Goal: Task Accomplishment & Management: Use online tool/utility

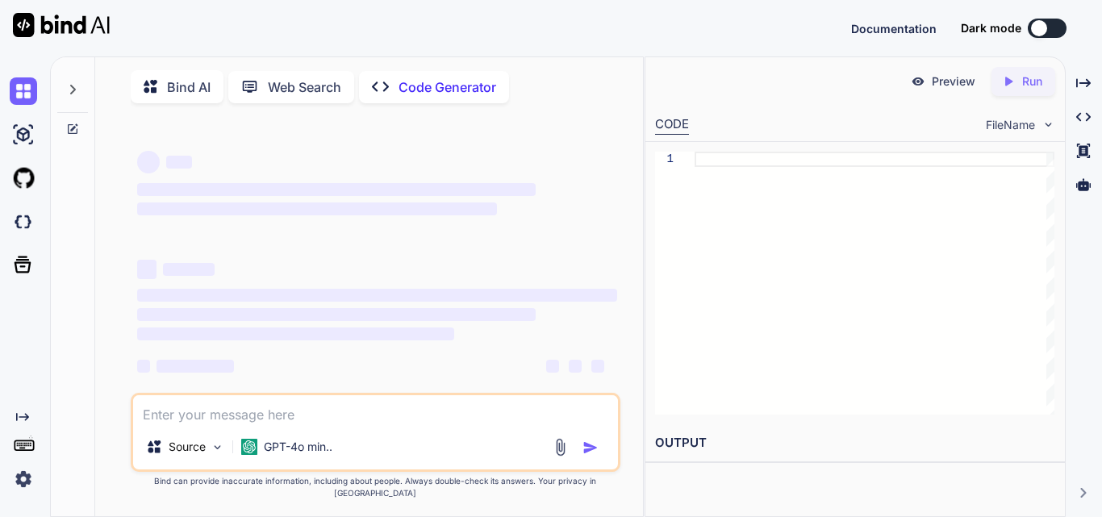
type textarea "x"
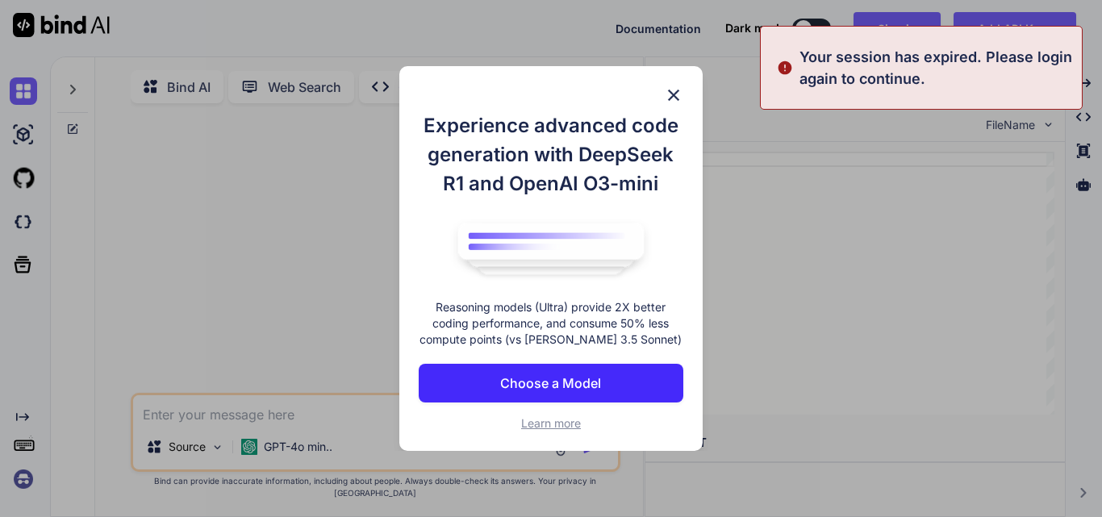
scroll to position [6, 0]
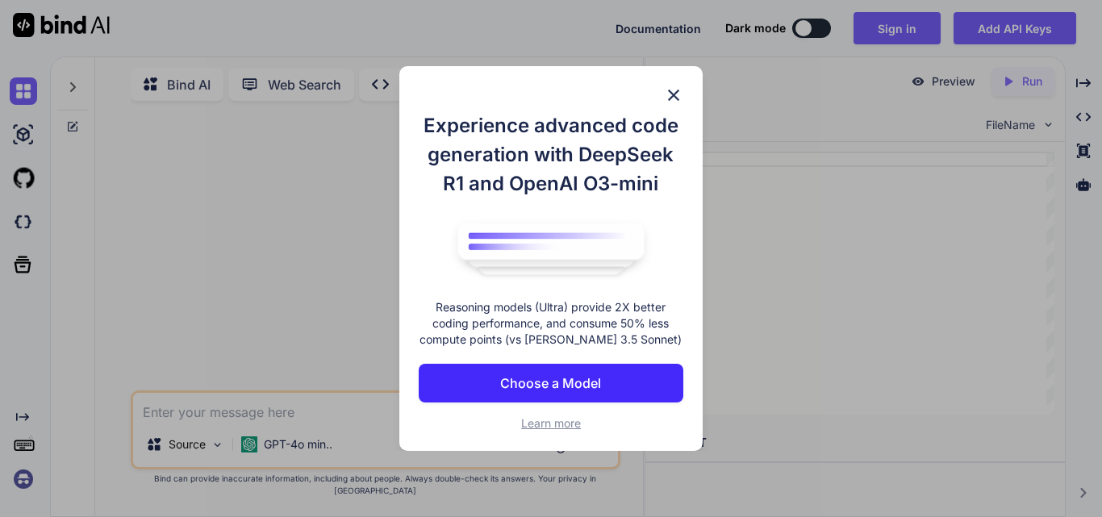
click at [594, 384] on p "Choose a Model" at bounding box center [550, 382] width 101 height 19
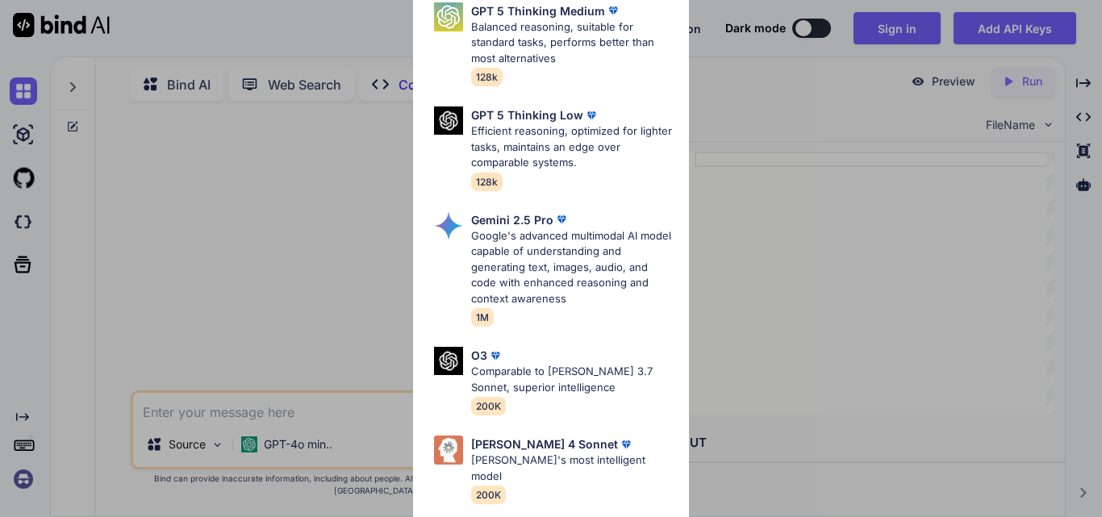
scroll to position [0, 0]
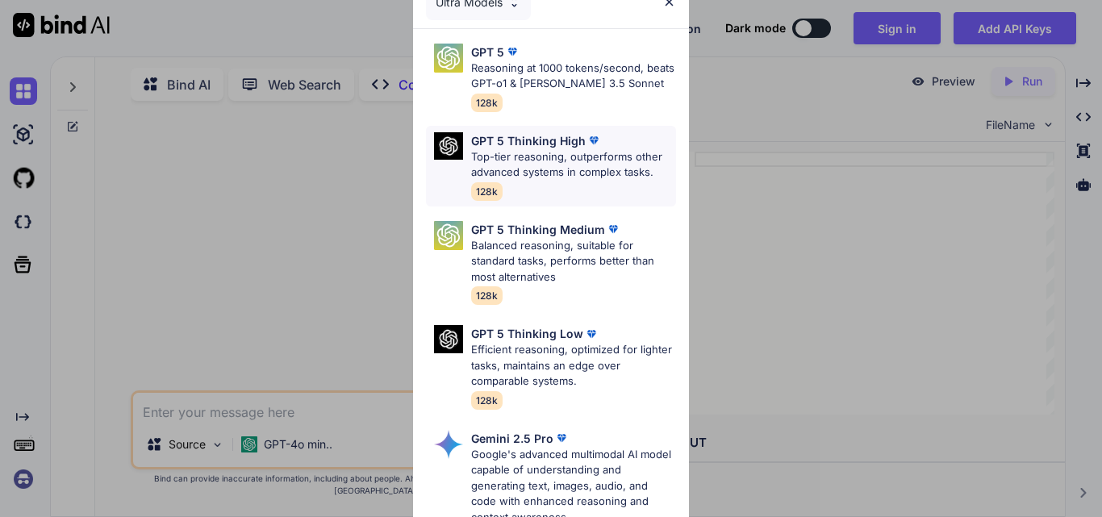
click at [583, 167] on p "Top-tier reasoning, outperforms other advanced systems in complex tasks." at bounding box center [573, 164] width 205 height 31
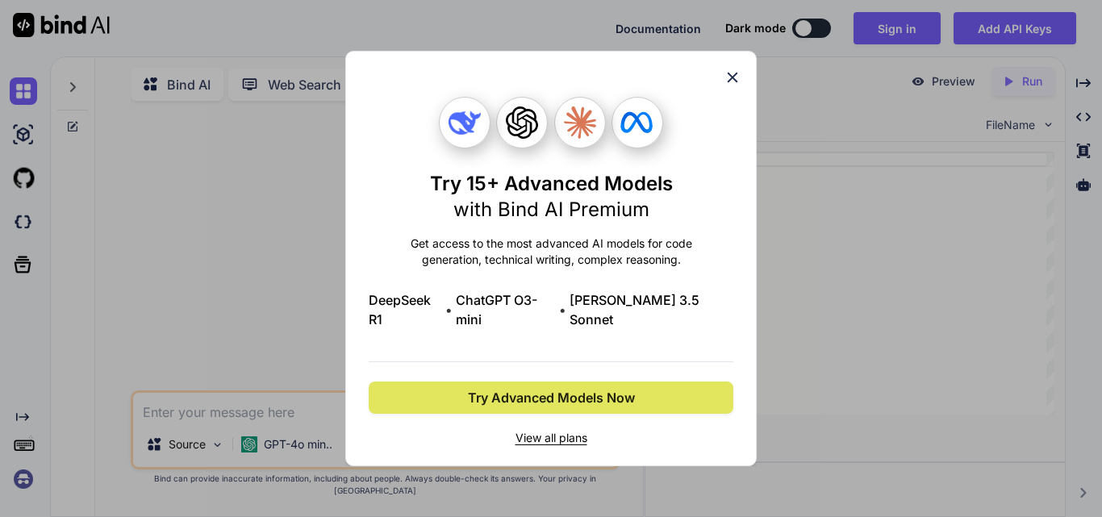
click at [585, 390] on span "Try Advanced Models Now" at bounding box center [551, 397] width 167 height 19
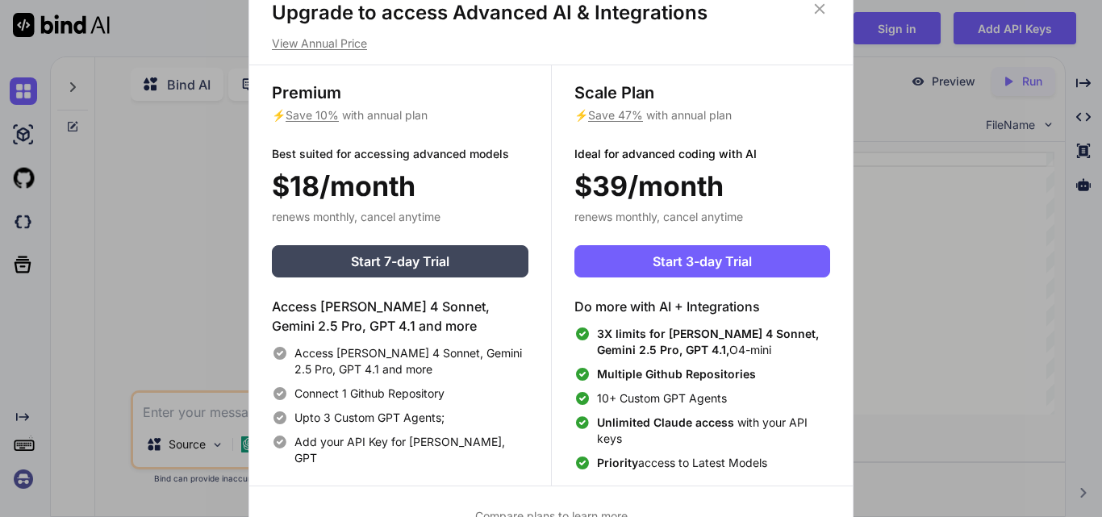
click at [817, 7] on icon at bounding box center [820, 9] width 18 height 18
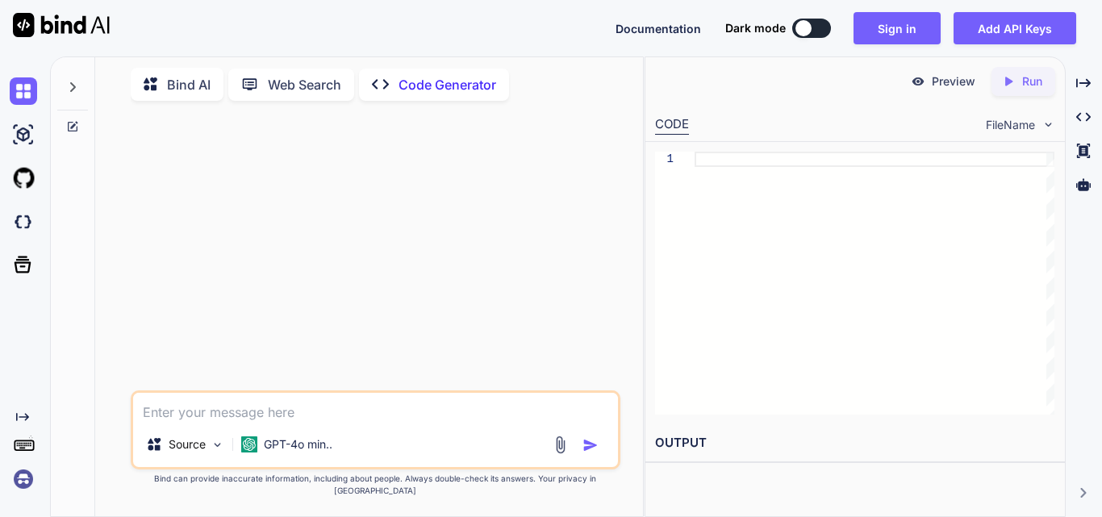
paste textarea "<!LOREMIP dolo> <sita cons="ad"> <elit> <sedd eiusmod="TEM-2"> <inci utla="etdo…"
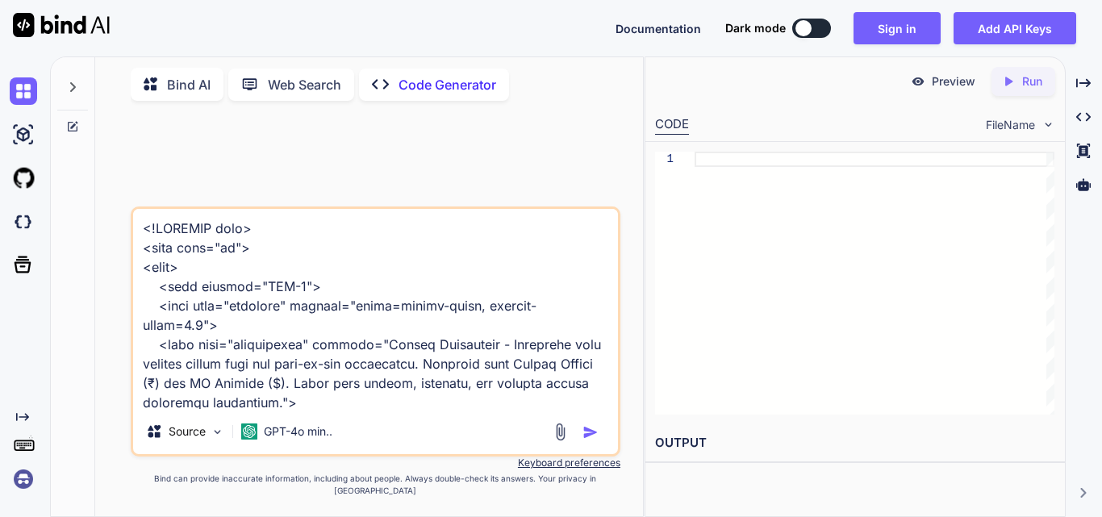
scroll to position [30841, 0]
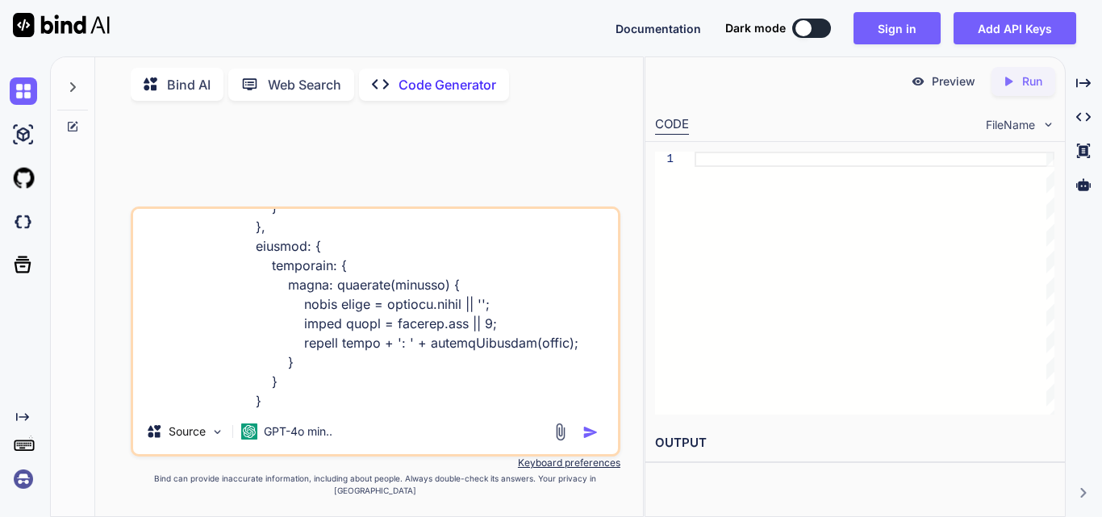
paste textarea "Savings Calculator"
type textarea "<!LOREMIP dolo> <sita cons="ad"> <elit> <sedd eiusmod="TEM-2"> <inci utla="etdo…"
click at [211, 439] on img at bounding box center [218, 432] width 14 height 14
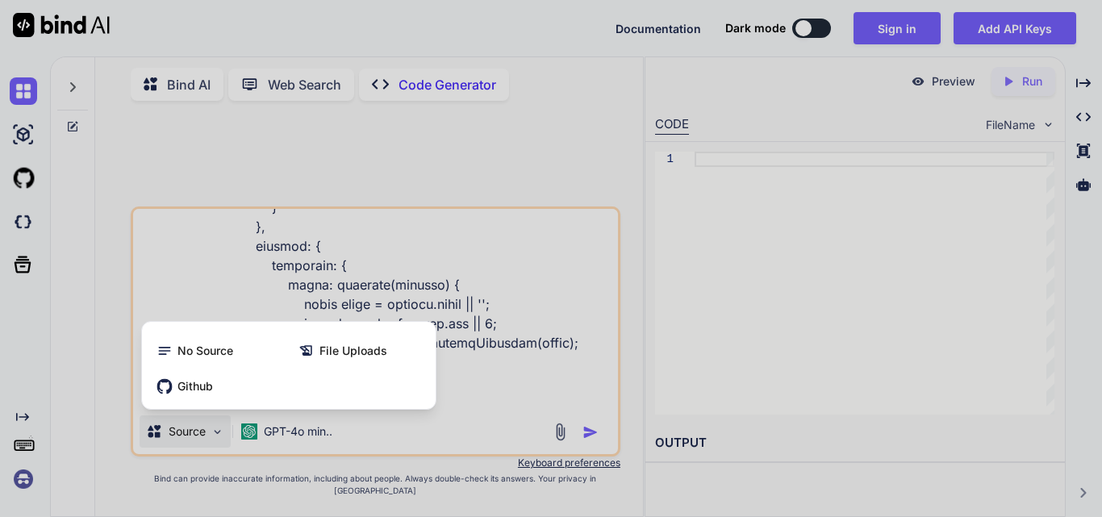
click at [584, 444] on div at bounding box center [551, 258] width 1102 height 517
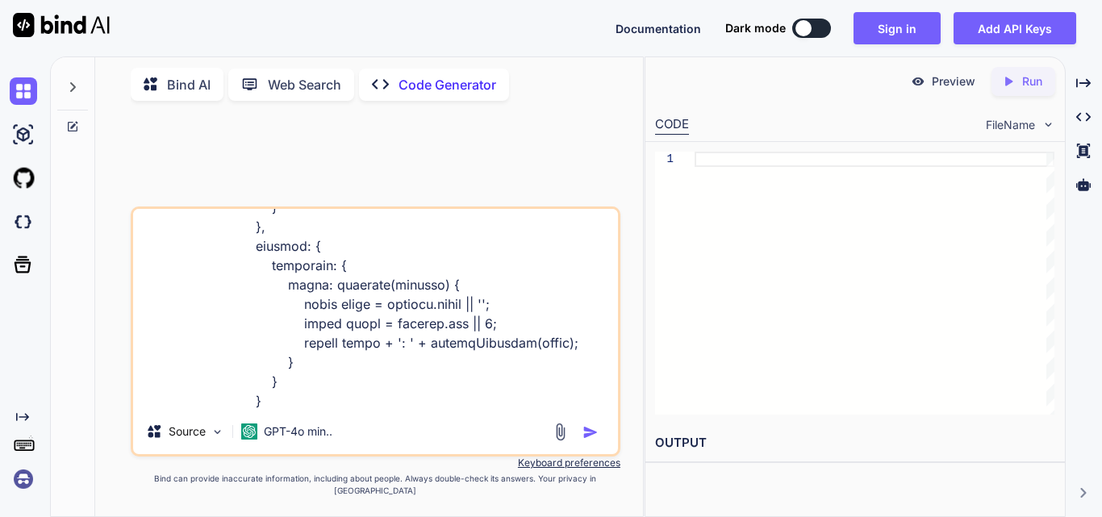
click at [587, 440] on img "button" at bounding box center [590, 432] width 16 height 16
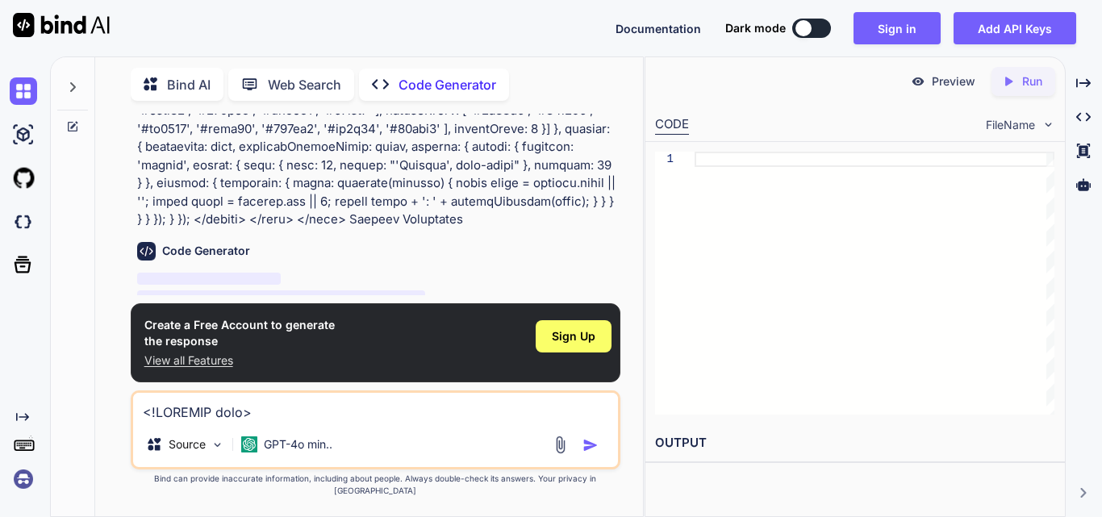
scroll to position [8947, 0]
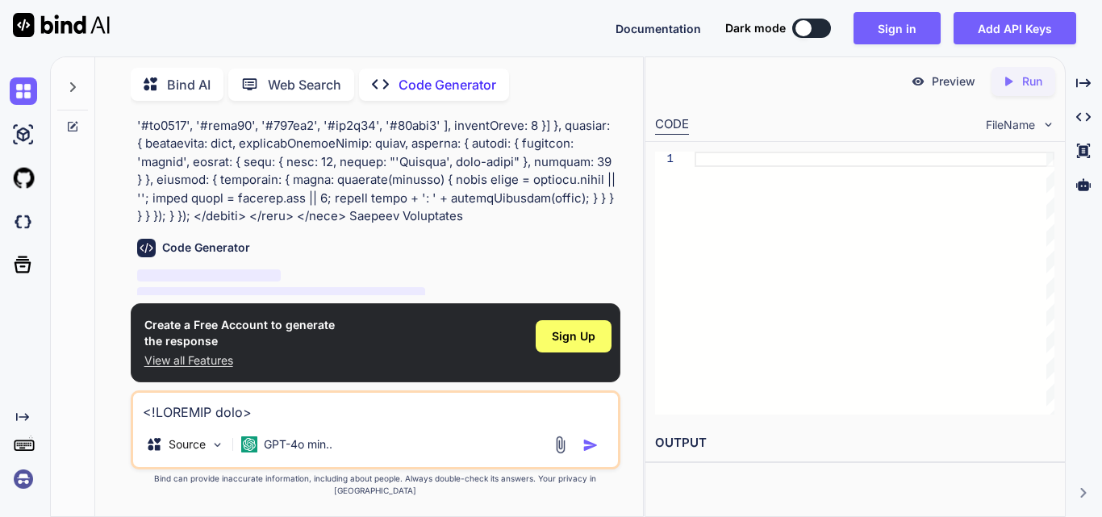
click at [572, 373] on span "Sign Up" at bounding box center [571, 381] width 44 height 16
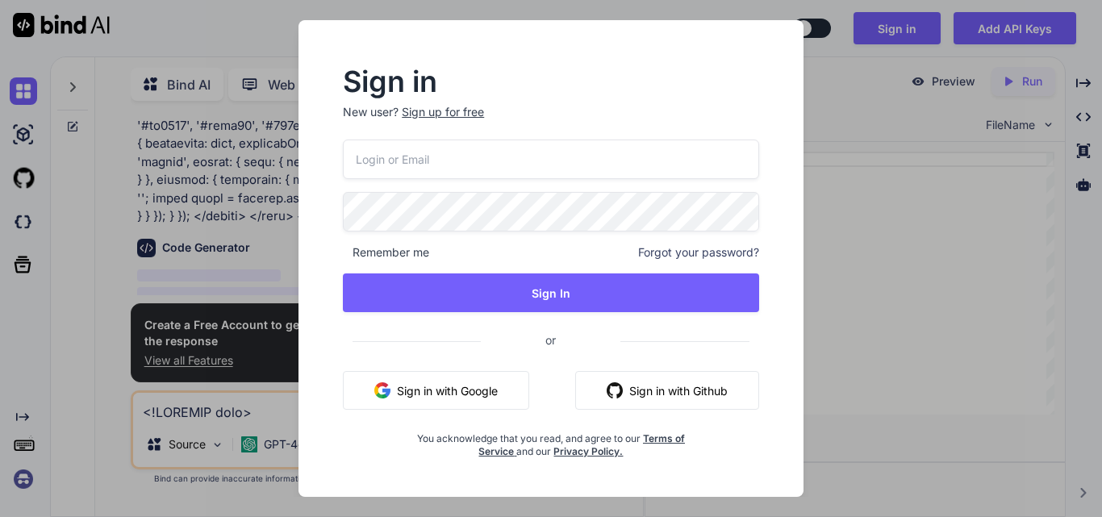
click at [475, 388] on button "Sign in with Google" at bounding box center [436, 390] width 186 height 39
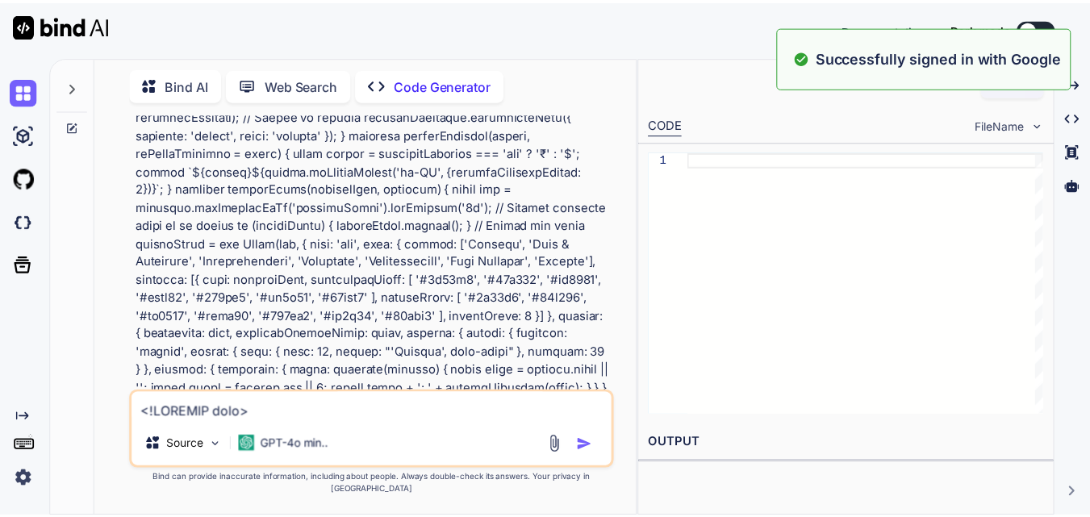
scroll to position [0, 0]
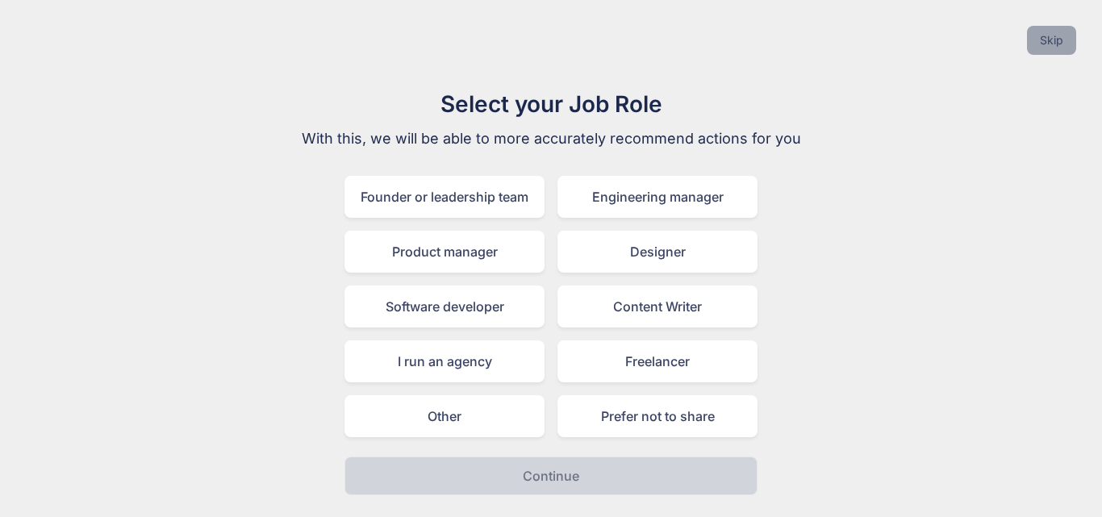
click at [1049, 40] on button "Skip" at bounding box center [1051, 40] width 49 height 29
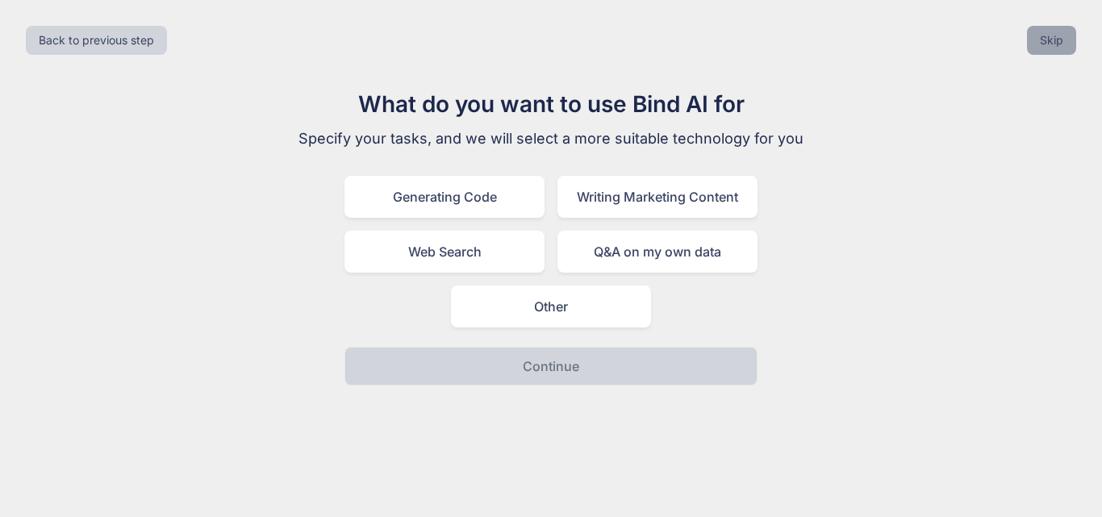
click at [1053, 39] on button "Skip" at bounding box center [1051, 40] width 49 height 29
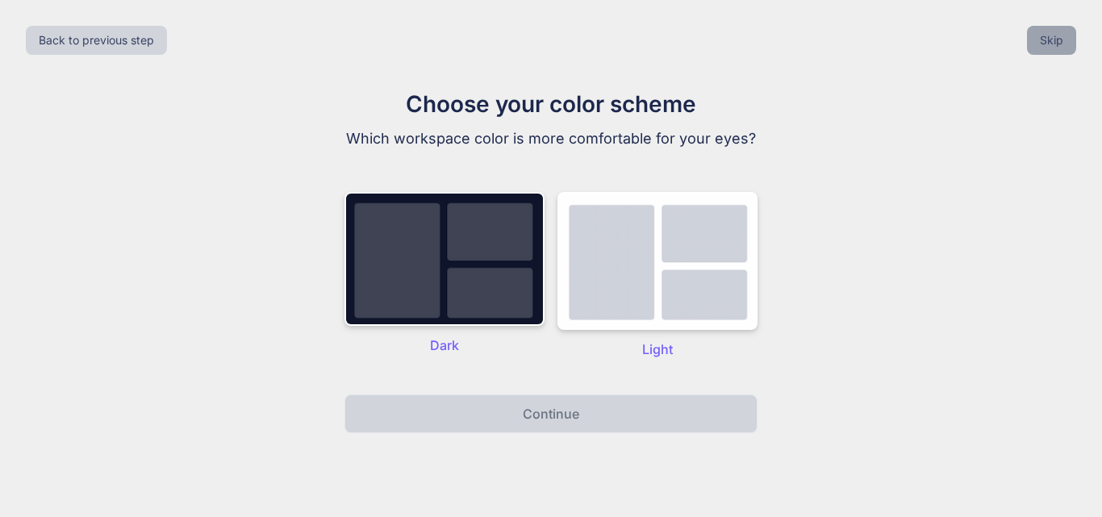
click at [1053, 39] on button "Skip" at bounding box center [1051, 40] width 49 height 29
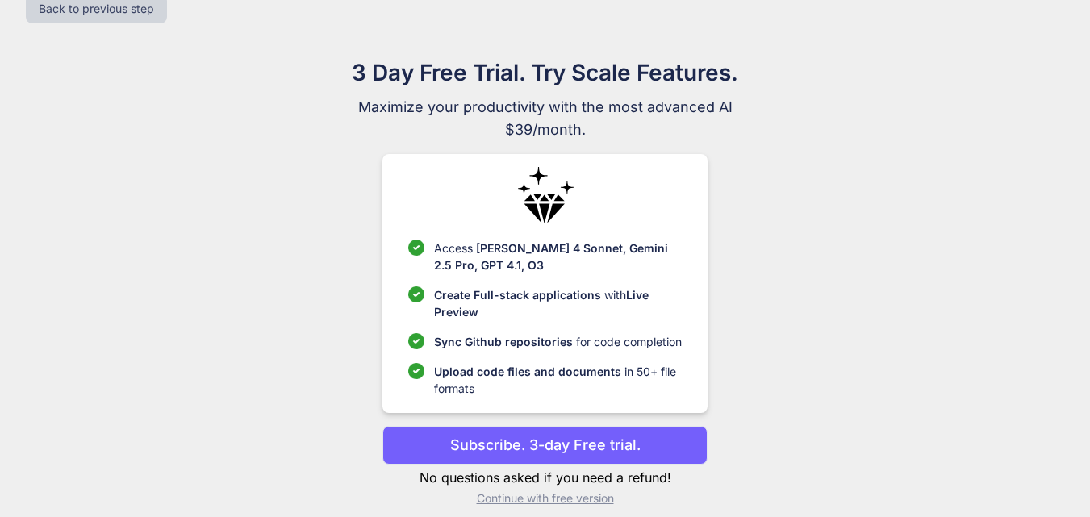
scroll to position [47, 0]
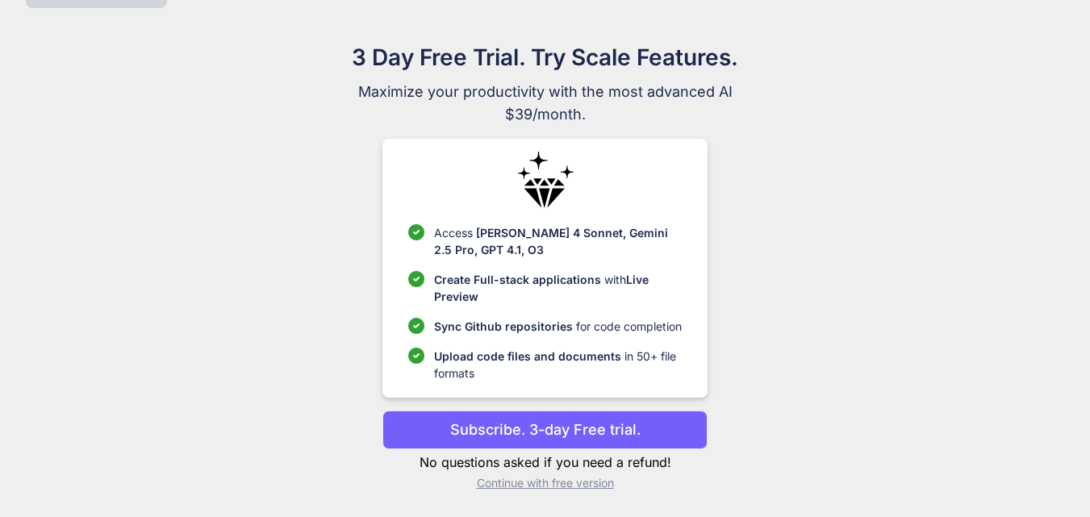
click at [566, 436] on p "Subscribe. 3-day Free trial." at bounding box center [545, 430] width 190 height 22
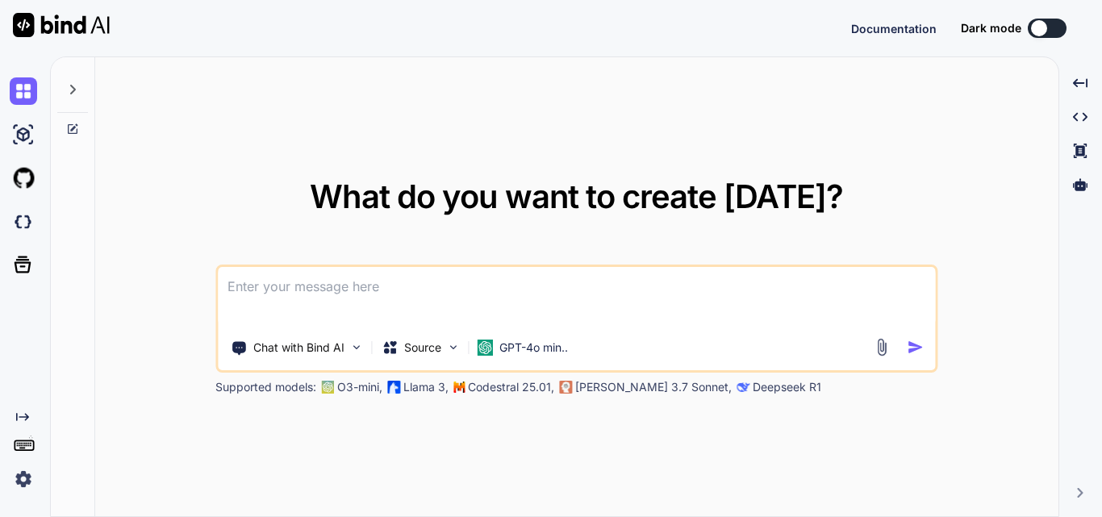
type textarea "x"
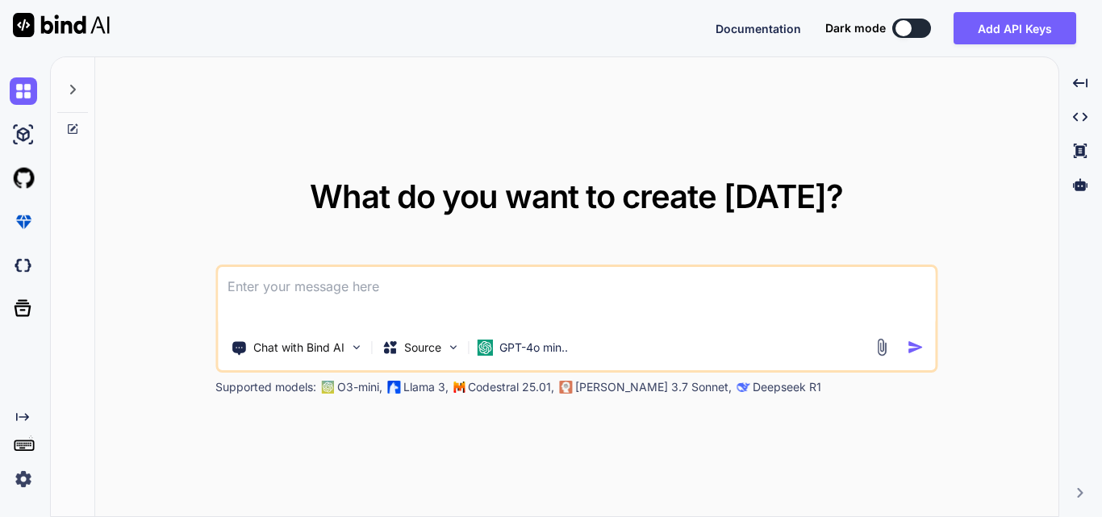
paste textarea "Savings Calculator"
paste textarea "Aug 31, 2025 D Deepak technical 17:04 <!DOCTYPE html> <html lang="en"> <head> <…"
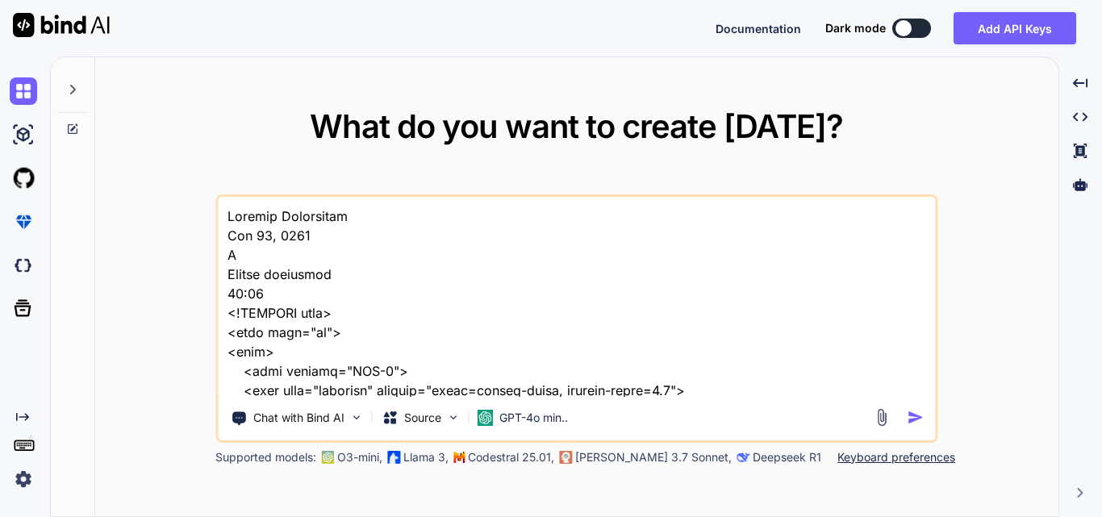
scroll to position [27822, 0]
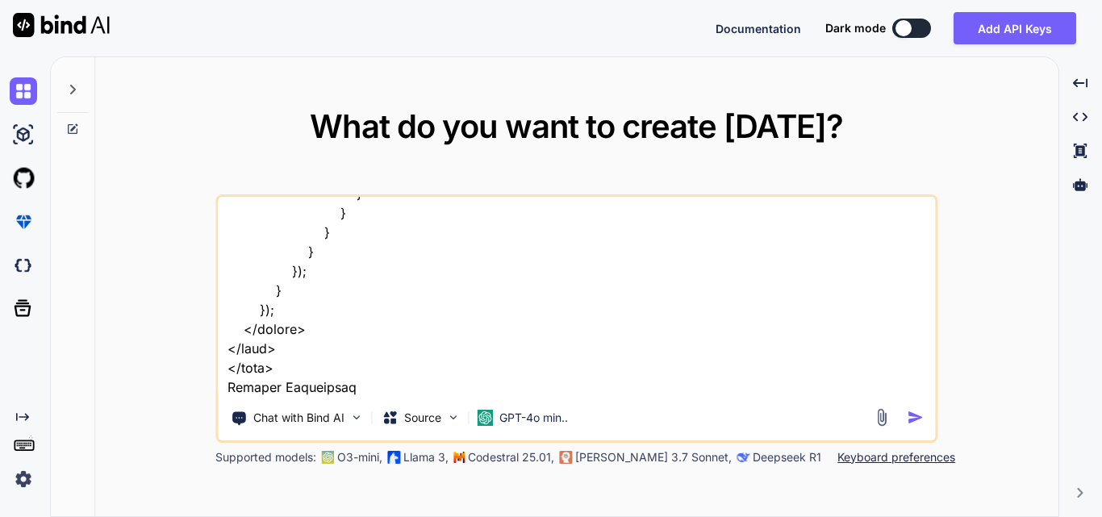
type textarea "Savings Calculator Aug 31, 2025 D Deepak technical 17:04 <!DOCTYPE html> <html …"
click at [915, 416] on img "button" at bounding box center [915, 417] width 17 height 17
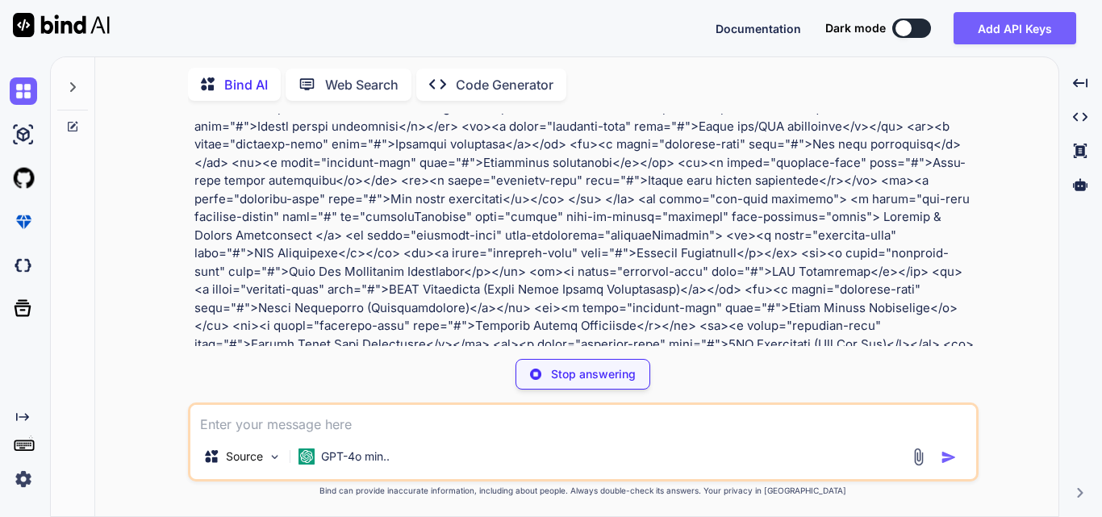
scroll to position [2743, 0]
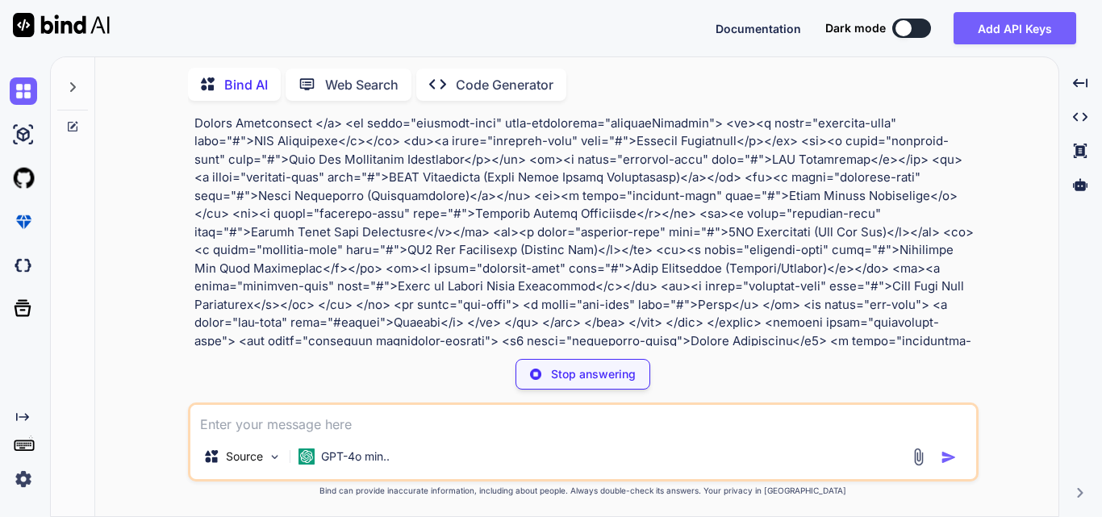
click at [525, 77] on p "Code Generator" at bounding box center [505, 84] width 98 height 19
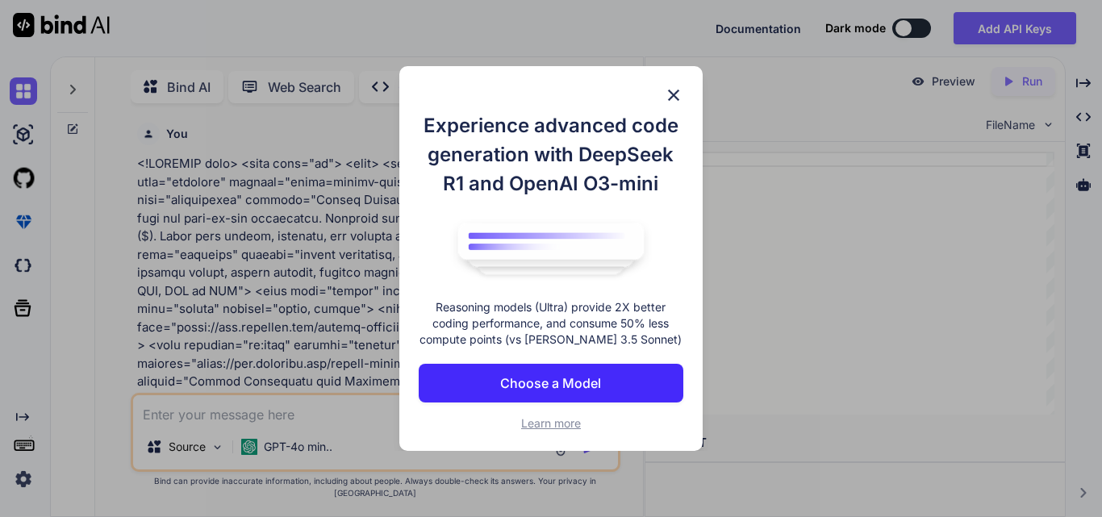
scroll to position [6, 0]
click at [678, 93] on img at bounding box center [673, 95] width 19 height 19
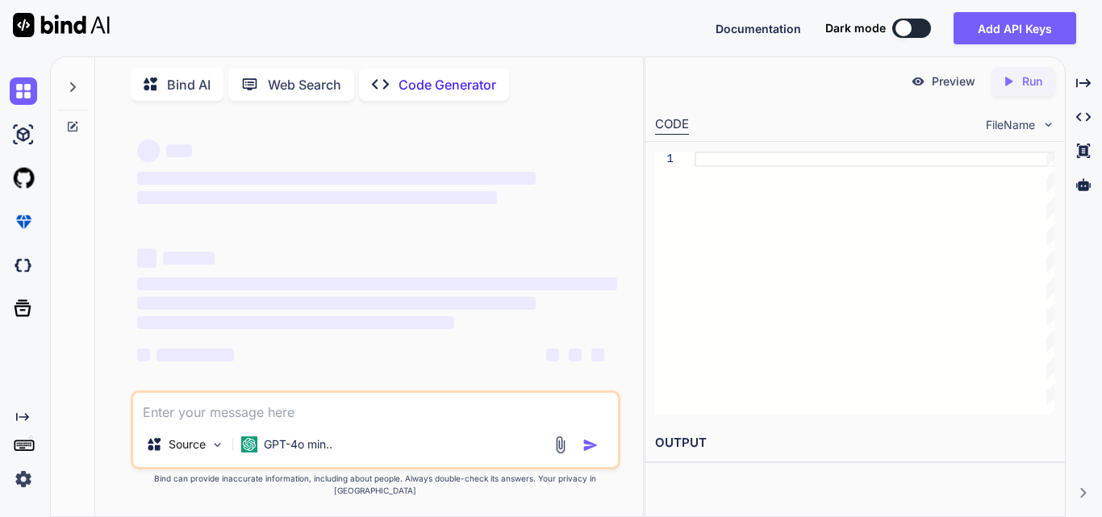
scroll to position [0, 0]
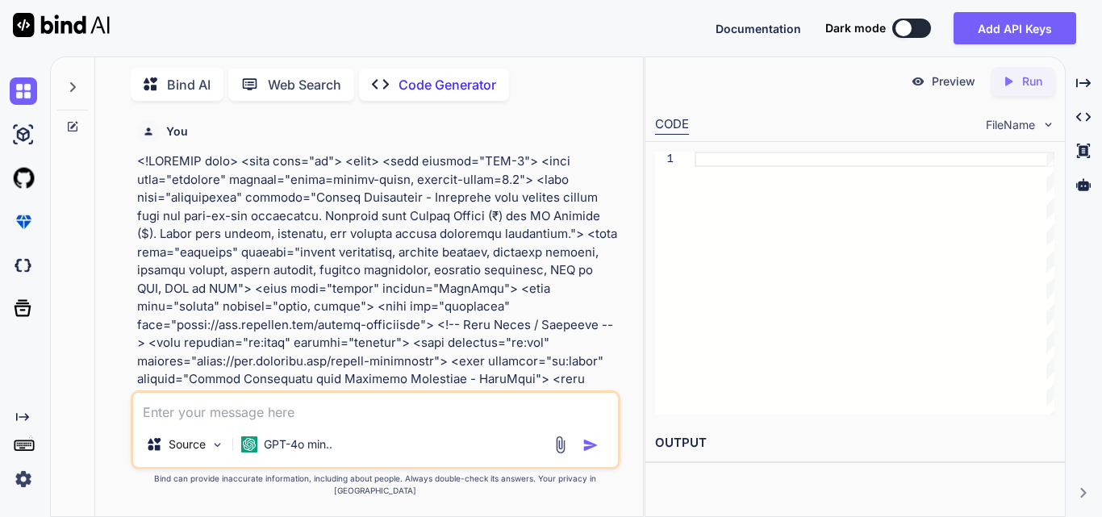
click at [1029, 87] on p "Run" at bounding box center [1032, 81] width 20 height 16
click at [937, 86] on p "Preview" at bounding box center [954, 81] width 44 height 16
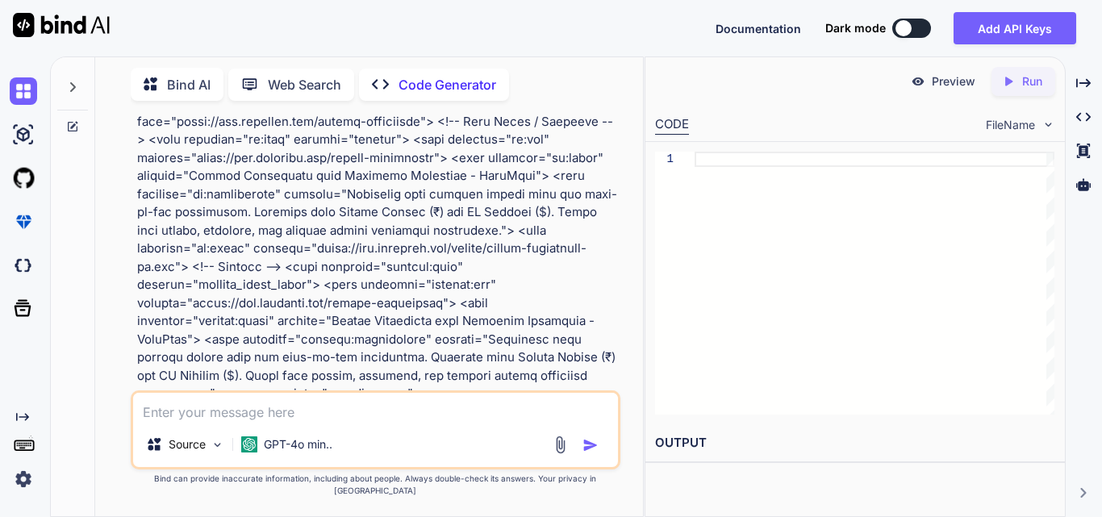
scroll to position [484, 0]
